Goal: Find specific page/section: Find specific page/section

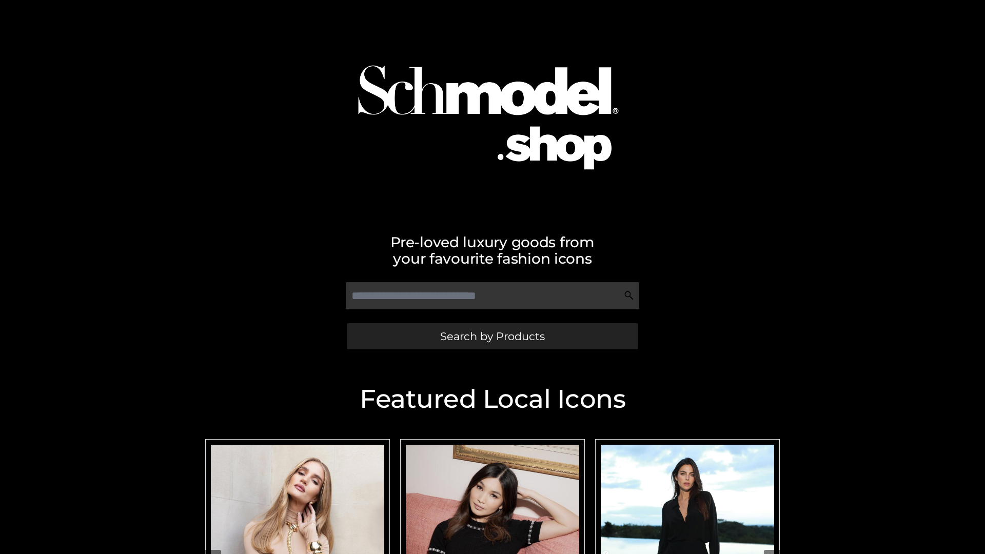
click at [492, 336] on span "Search by Products" at bounding box center [492, 336] width 105 height 11
